Goal: Information Seeking & Learning: Learn about a topic

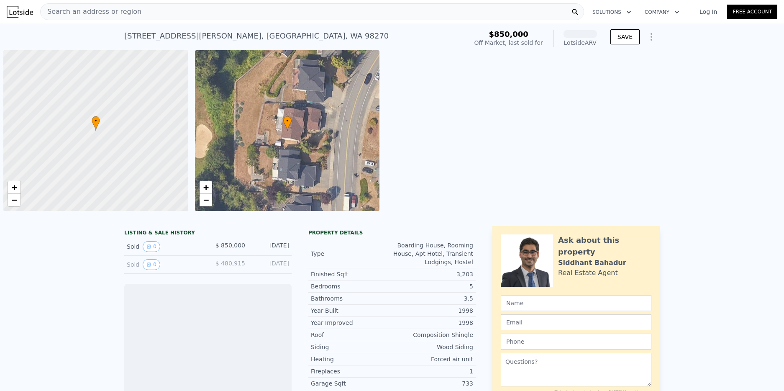
scroll to position [0, 3]
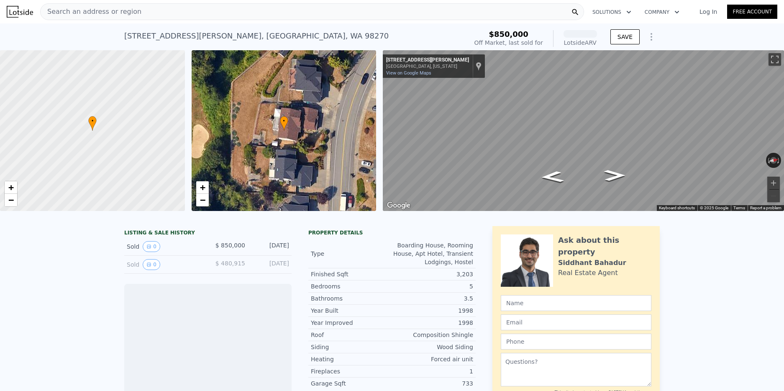
click at [166, 13] on div "Search an address or region" at bounding box center [312, 11] width 544 height 17
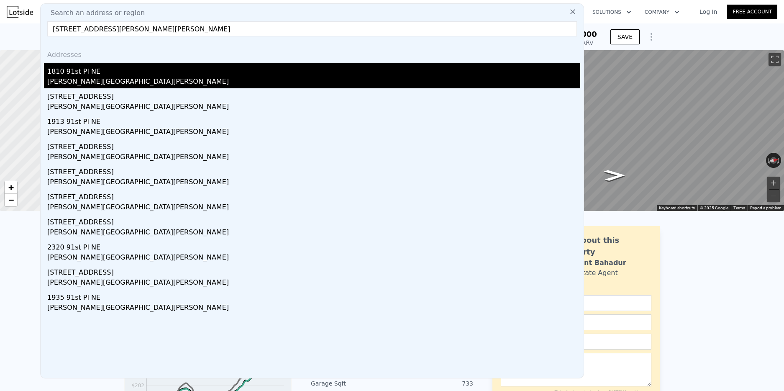
type input "[STREET_ADDRESS][PERSON_NAME][PERSON_NAME]"
click at [75, 72] on div "1810 91st Pl NE" at bounding box center [313, 69] width 533 height 13
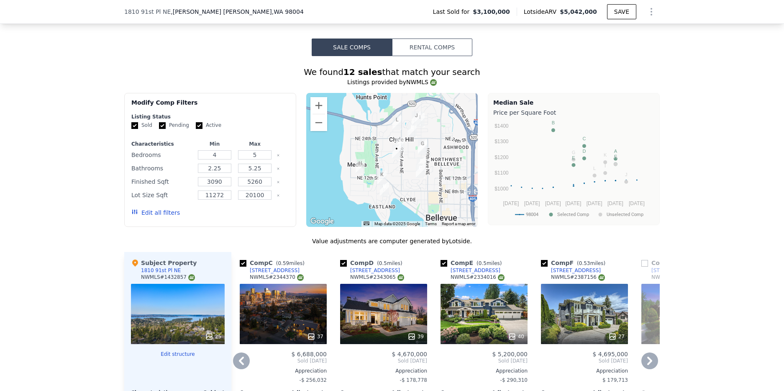
scroll to position [693, 0]
click at [438, 45] on button "Rental Comps" at bounding box center [432, 48] width 80 height 18
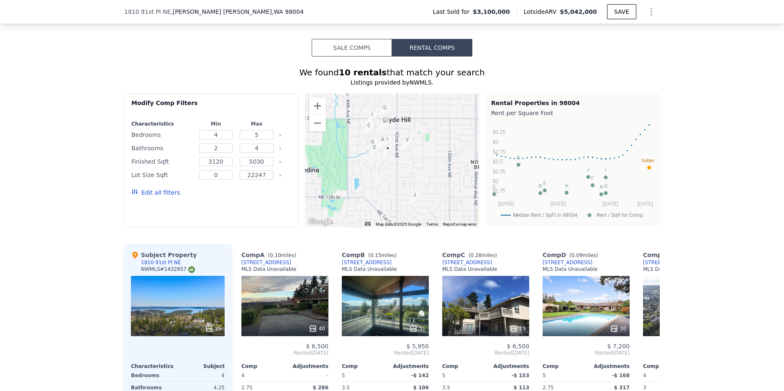
click at [355, 50] on button "Sale Comps" at bounding box center [352, 48] width 80 height 18
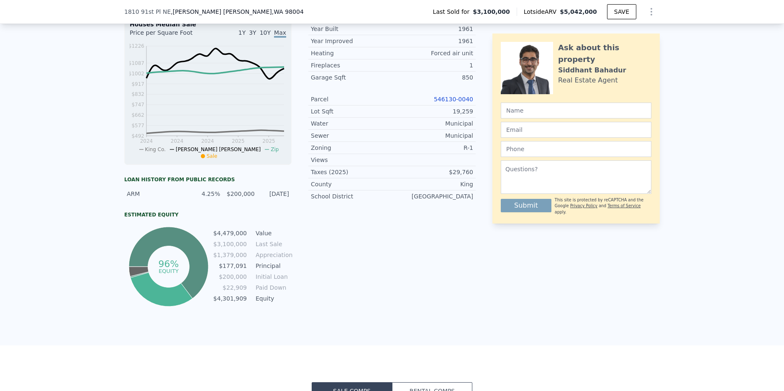
scroll to position [353, 0]
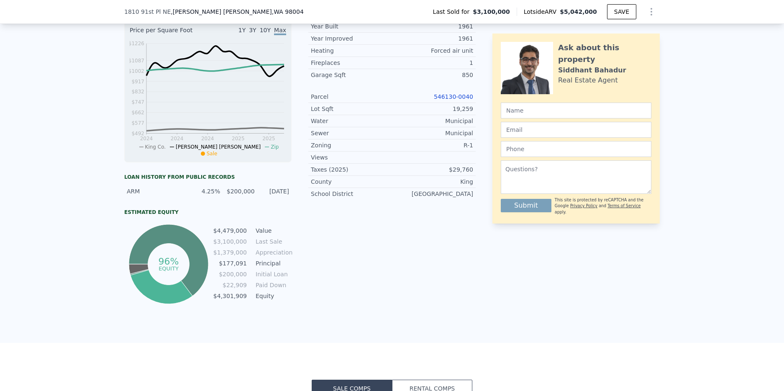
click at [446, 97] on link "546130-0040" at bounding box center [453, 96] width 39 height 7
